Goal: Task Accomplishment & Management: Use online tool/utility

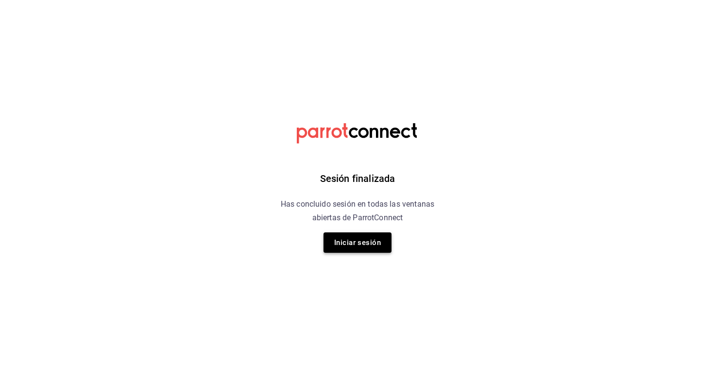
click at [344, 243] on button "Iniciar sesión" at bounding box center [357, 243] width 68 height 20
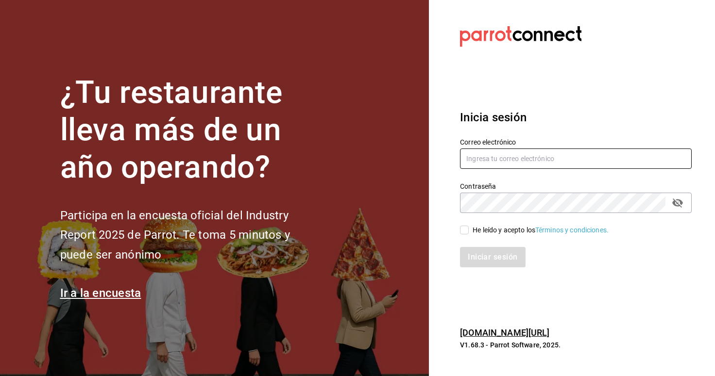
click at [546, 158] on input "text" at bounding box center [576, 159] width 232 height 20
type input "[EMAIL_ADDRESS][DOMAIN_NAME]"
click at [469, 230] on span "He leído y acepto los Términos y condiciones." at bounding box center [538, 230] width 140 height 10
click at [468, 230] on input "He leído y acepto los Términos y condiciones." at bounding box center [464, 230] width 9 height 9
checkbox input "true"
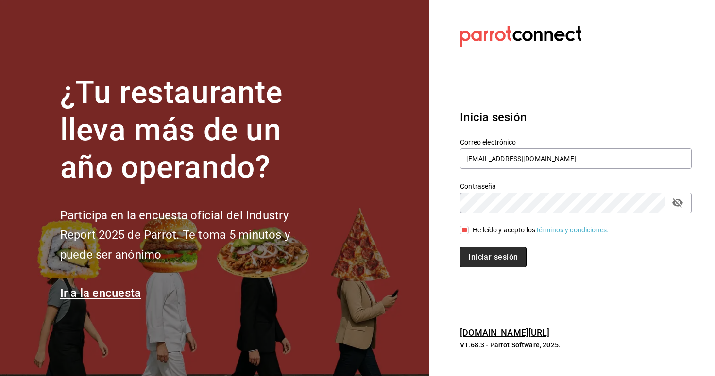
click at [474, 251] on button "Iniciar sesión" at bounding box center [493, 257] width 66 height 20
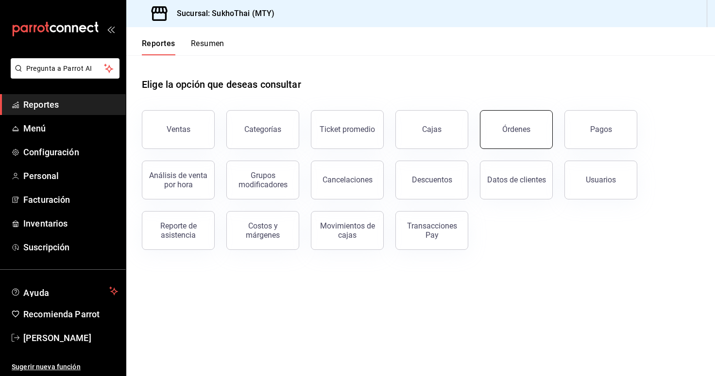
click at [536, 126] on button "Órdenes" at bounding box center [516, 129] width 73 height 39
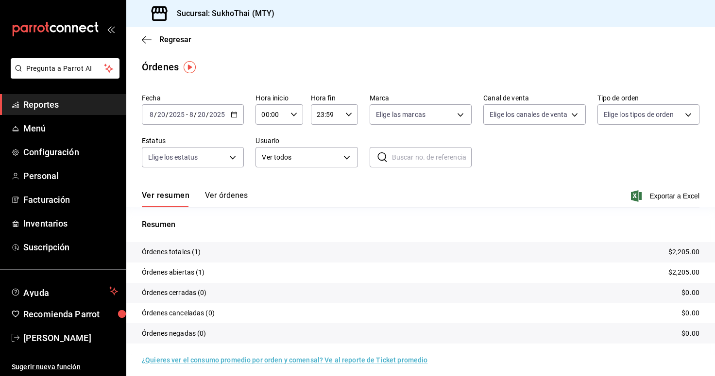
click at [231, 117] on \(Stroke\) "button" at bounding box center [234, 114] width 6 height 5
click at [193, 251] on span "Rango de fechas" at bounding box center [187, 253] width 75 height 10
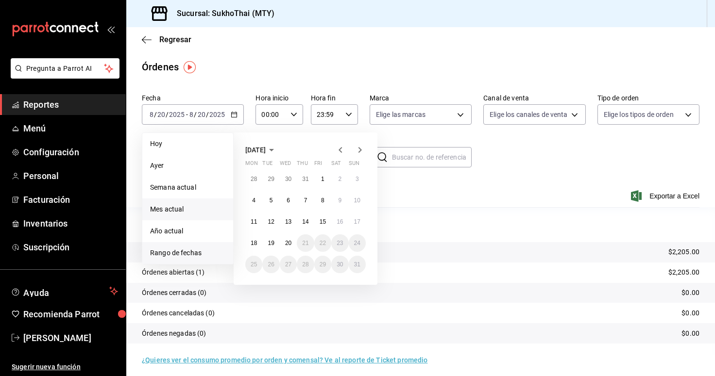
click at [185, 213] on span "Mes actual" at bounding box center [187, 209] width 75 height 10
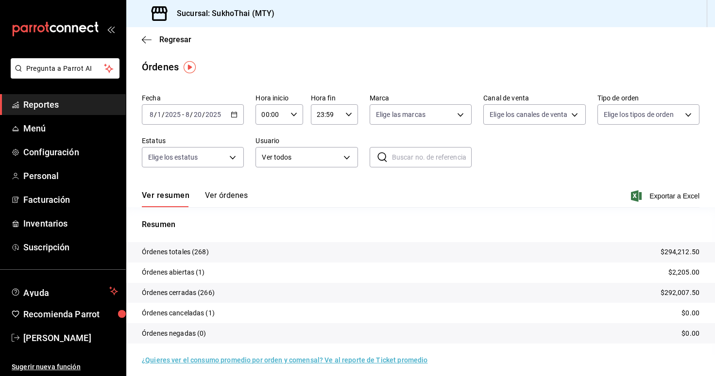
click at [231, 105] on div "2025-08-01 8 / 1 / 2025 - 2025-08-20 8 / 20 / 2025" at bounding box center [193, 114] width 102 height 20
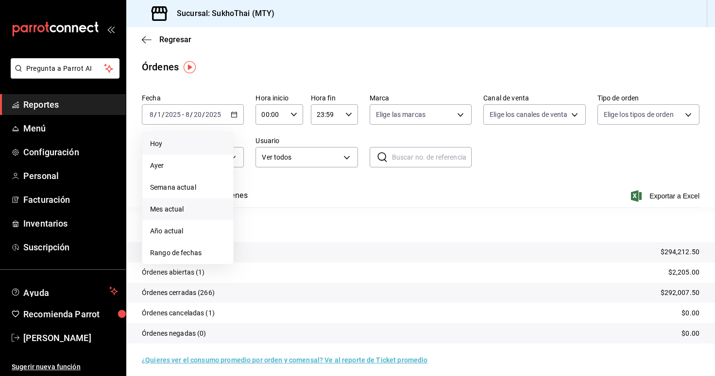
click at [200, 141] on span "Hoy" at bounding box center [187, 144] width 75 height 10
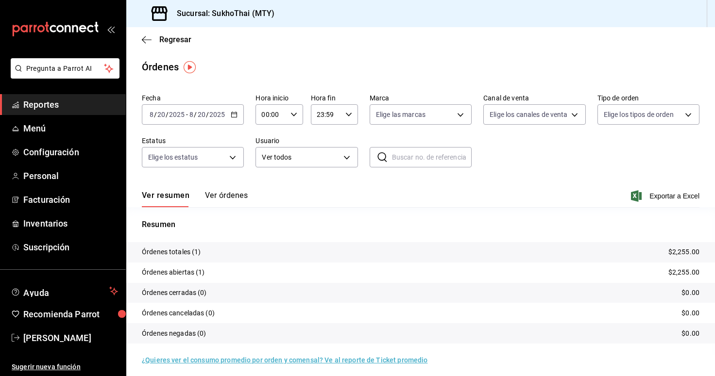
click at [232, 198] on button "Ver órdenes" at bounding box center [226, 199] width 43 height 17
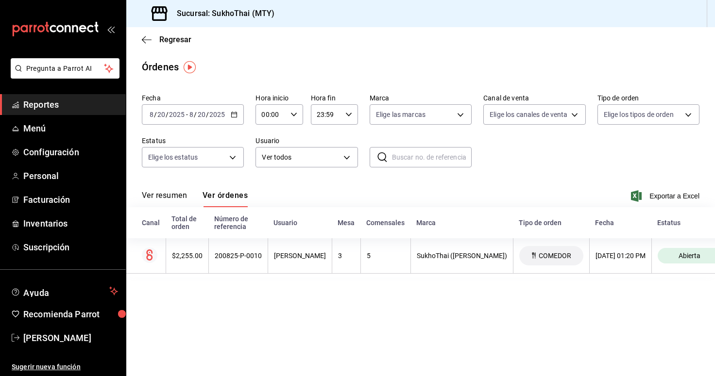
click at [166, 197] on button "Ver resumen" at bounding box center [164, 199] width 45 height 17
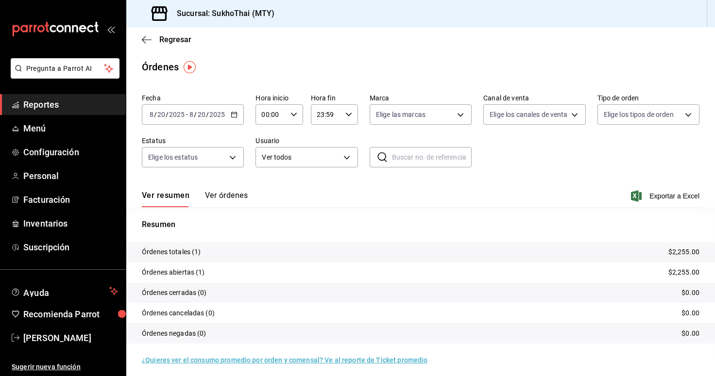
click at [230, 193] on button "Ver órdenes" at bounding box center [226, 199] width 43 height 17
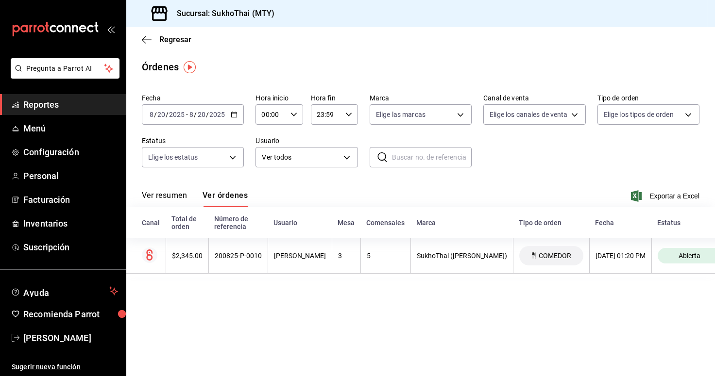
click at [179, 197] on button "Ver resumen" at bounding box center [164, 199] width 45 height 17
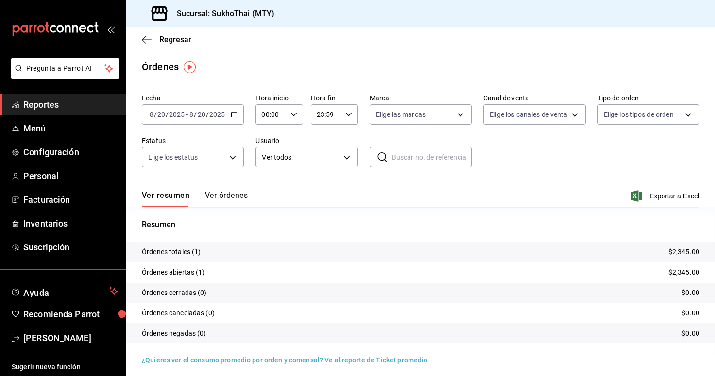
click at [230, 110] on div "2025-08-20 8 / 20 / 2025 - 2025-08-20 8 / 20 / 2025" at bounding box center [193, 114] width 102 height 20
click at [203, 212] on span "Mes actual" at bounding box center [187, 209] width 75 height 10
